Goal: Check status: Check status

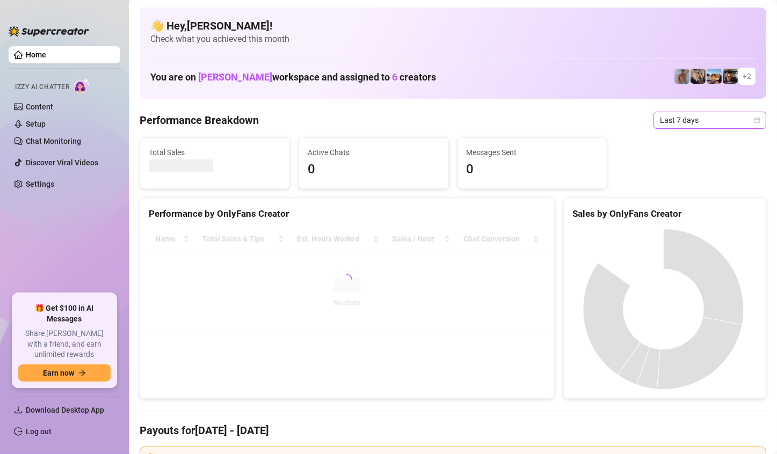
click at [717, 122] on span "Last 7 days" at bounding box center [710, 120] width 100 height 16
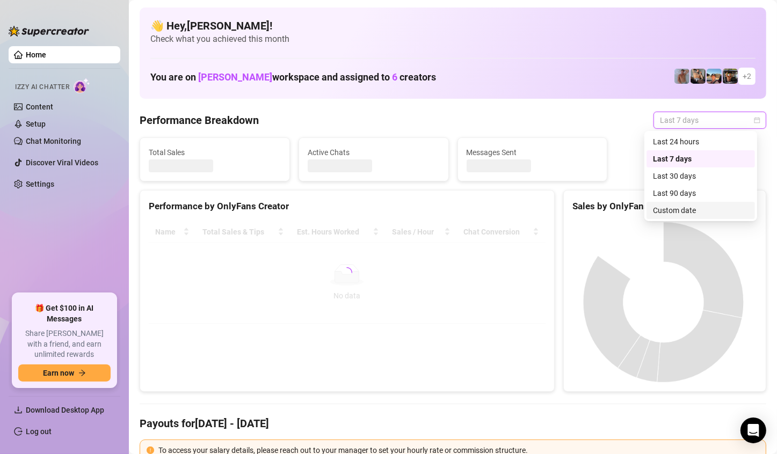
click at [676, 214] on div "Custom date" at bounding box center [701, 211] width 96 height 12
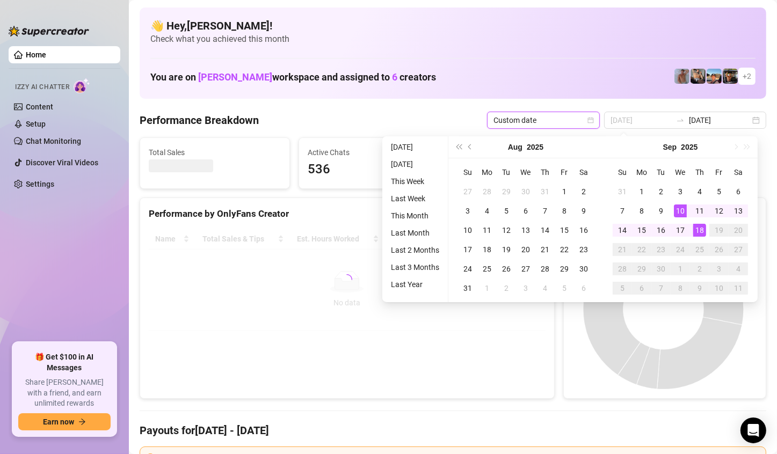
type input "[DATE]"
click at [697, 224] on div "18" at bounding box center [699, 230] width 13 height 13
click at [697, 224] on div at bounding box center [665, 309] width 202 height 178
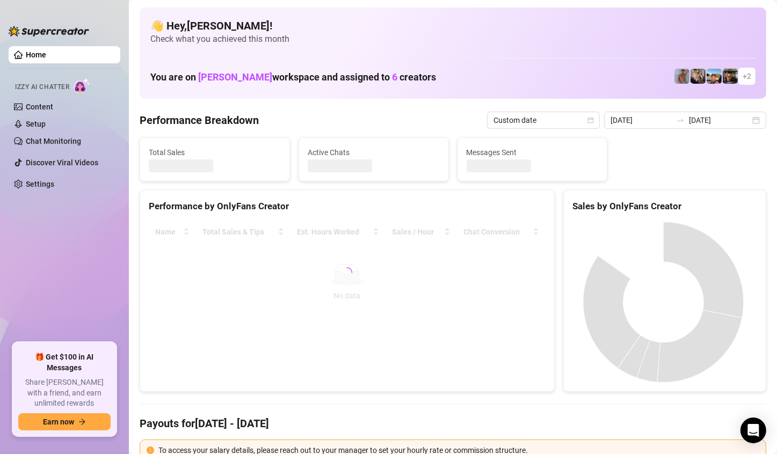
type input "[DATE]"
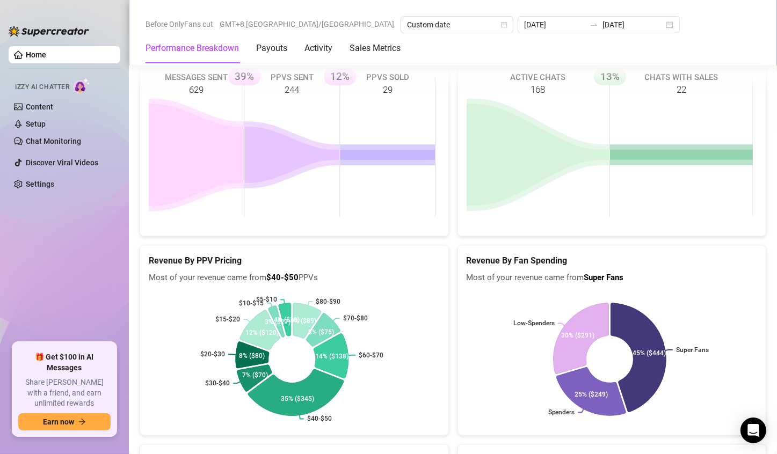
scroll to position [1373, 0]
